Goal: Task Accomplishment & Management: Manage account settings

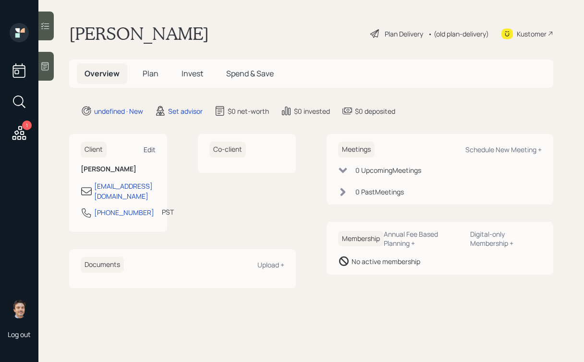
click at [152, 148] on div "Edit" at bounding box center [150, 149] width 12 height 9
select select "America/Los_Angeles"
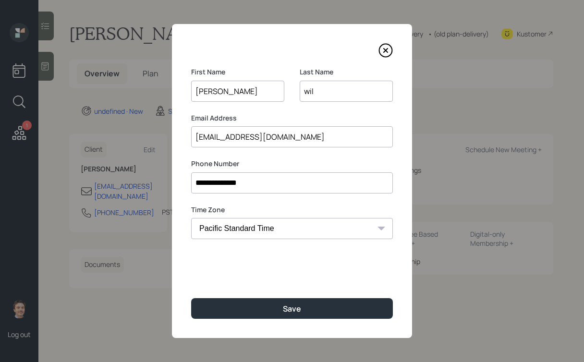
click at [240, 155] on div "**********" at bounding box center [292, 181] width 240 height 314
drag, startPoint x: 246, startPoint y: 136, endPoint x: 305, endPoint y: 132, distance: 59.2
click at [305, 132] on input "[EMAIL_ADDRESS][DOMAIN_NAME]" at bounding box center [292, 136] width 202 height 21
type input "[EMAIL_ADDRESS][DOMAIN_NAME]"
click at [316, 116] on label "Email Address" at bounding box center [292, 118] width 202 height 10
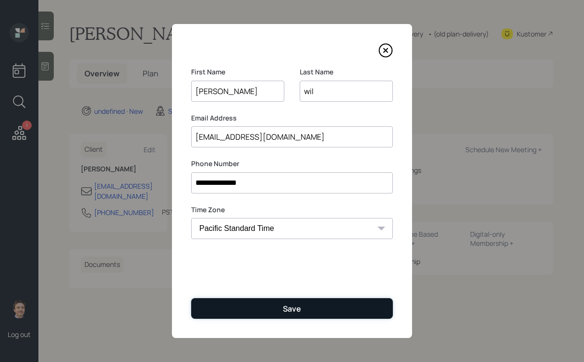
click at [260, 312] on button "Save" at bounding box center [292, 308] width 202 height 21
